Goal: Task Accomplishment & Management: Use online tool/utility

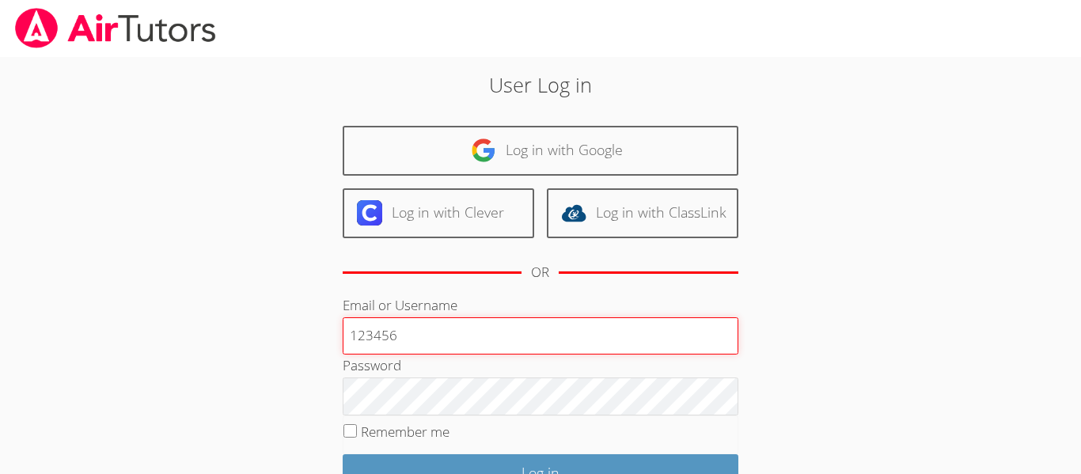
click at [482, 348] on input "123456" at bounding box center [541, 336] width 396 height 38
type input "1"
type input "d.ceja2"
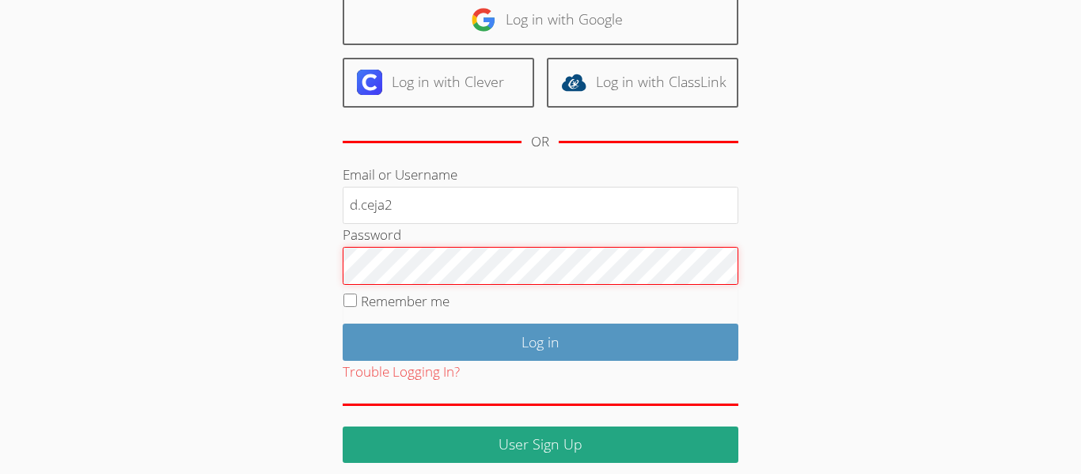
scroll to position [144, 0]
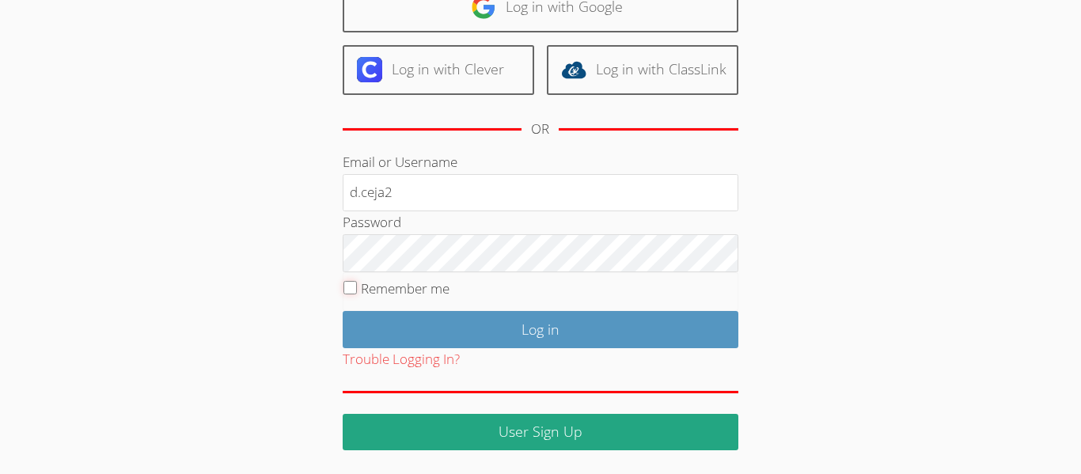
click at [351, 289] on input "Remember me" at bounding box center [349, 287] width 13 height 13
checkbox input "true"
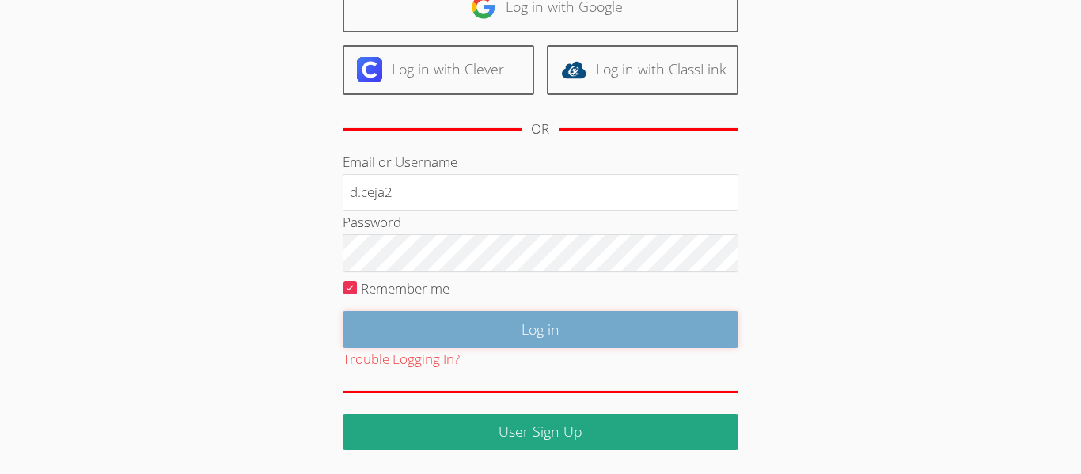
click at [389, 334] on input "Log in" at bounding box center [541, 329] width 396 height 37
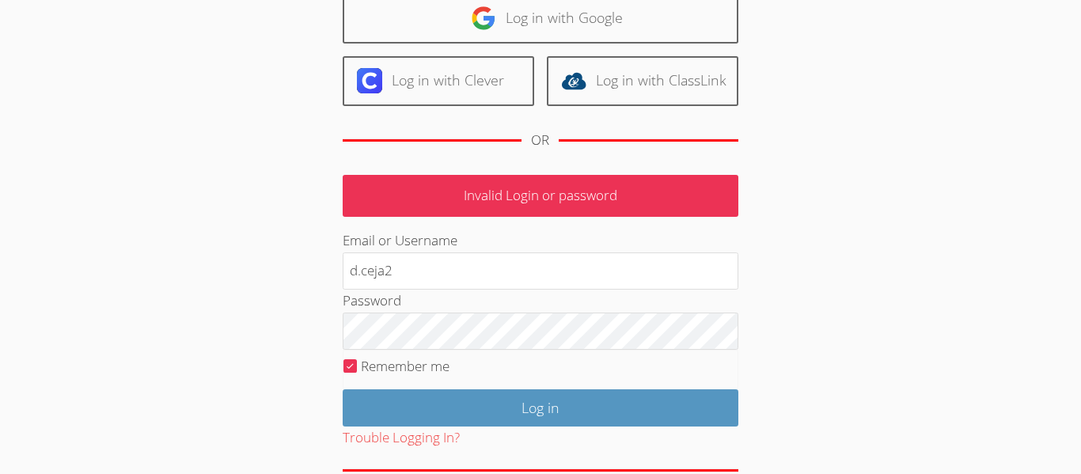
scroll to position [211, 0]
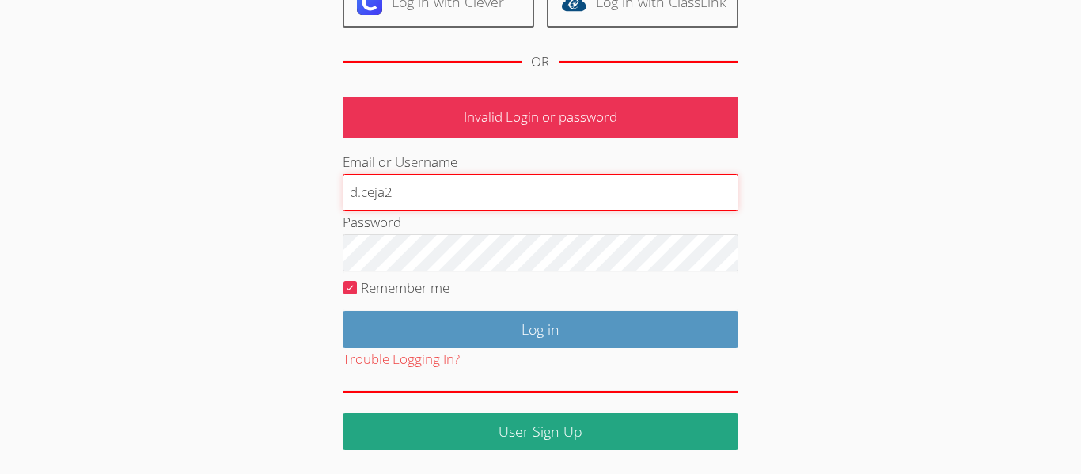
click at [470, 178] on input "d.ceja2" at bounding box center [541, 193] width 396 height 38
type input "d.ceja2@lodiusd.org"
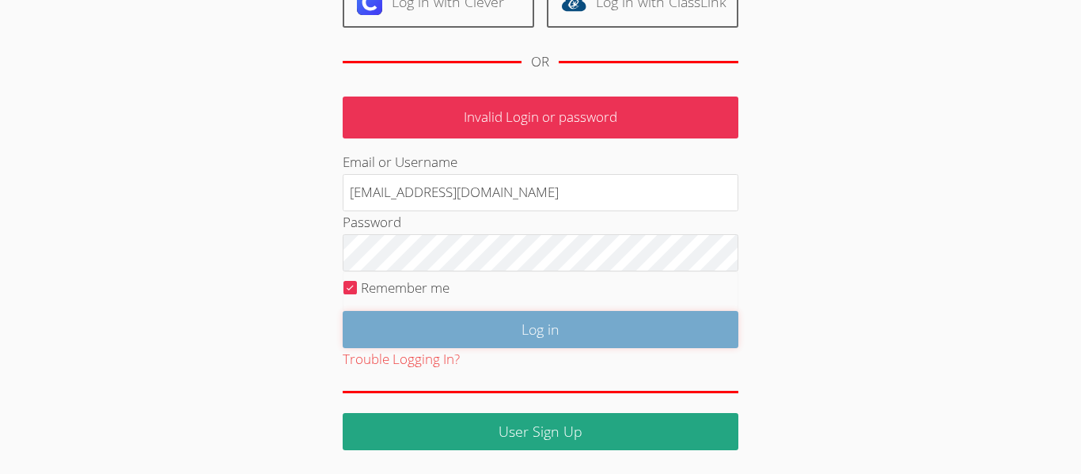
click at [525, 334] on input "Log in" at bounding box center [541, 329] width 396 height 37
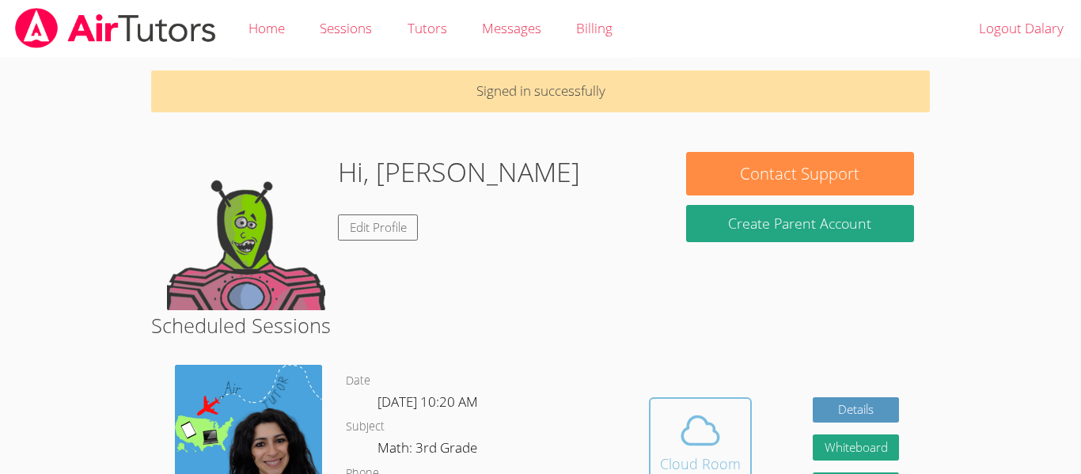
click at [696, 473] on div "Cloud Room" at bounding box center [700, 464] width 81 height 22
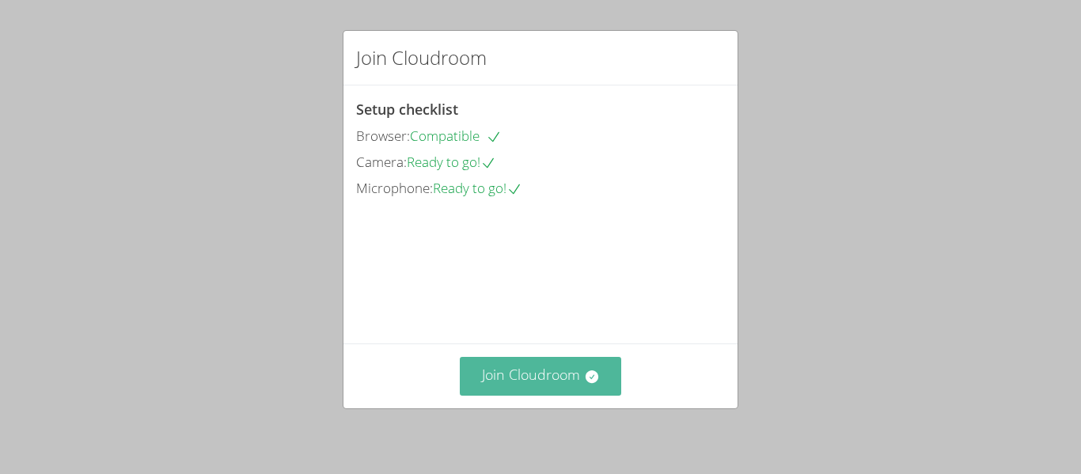
click at [590, 388] on button "Join Cloudroom" at bounding box center [541, 376] width 162 height 39
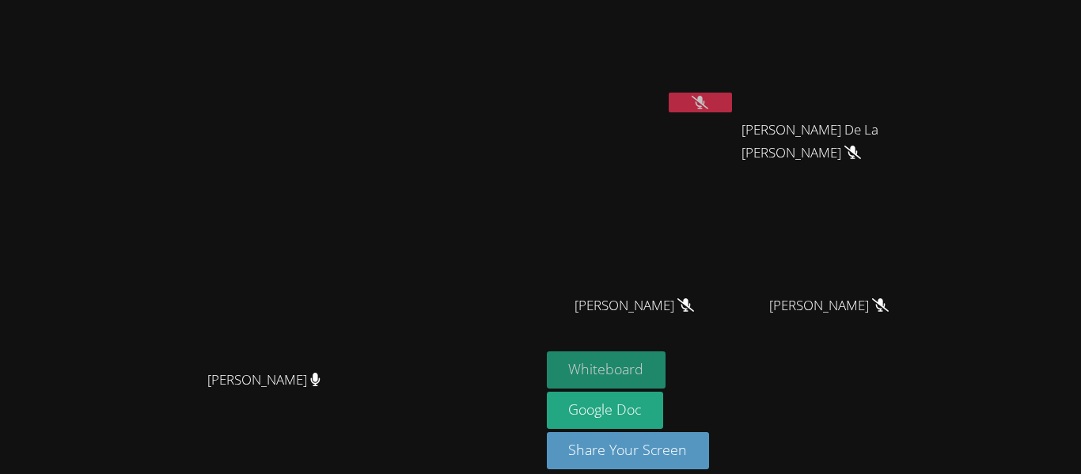
click at [666, 370] on button "Whiteboard" at bounding box center [606, 369] width 119 height 37
